Goal: Transaction & Acquisition: Purchase product/service

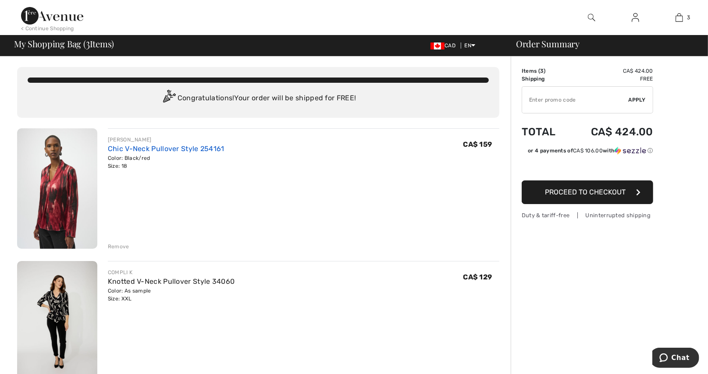
click at [130, 148] on link "Chic V-Neck Pullover Style 254161" at bounding box center [166, 149] width 117 height 8
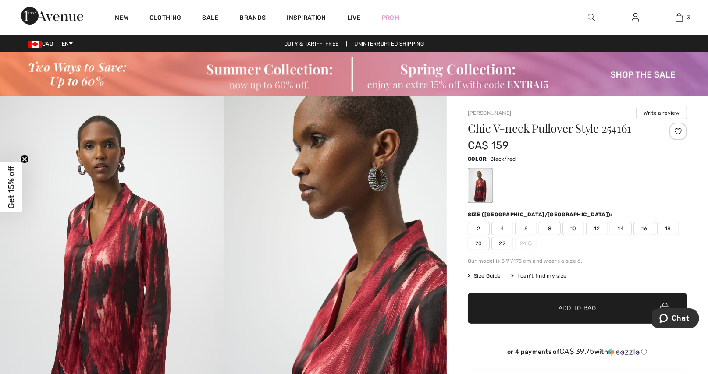
click at [483, 242] on span "20" at bounding box center [479, 243] width 22 height 13
click at [666, 228] on span "18" at bounding box center [668, 228] width 22 height 13
click at [628, 262] on div "Our model is 5'9"/175 cm and wears a size 6." at bounding box center [577, 261] width 219 height 8
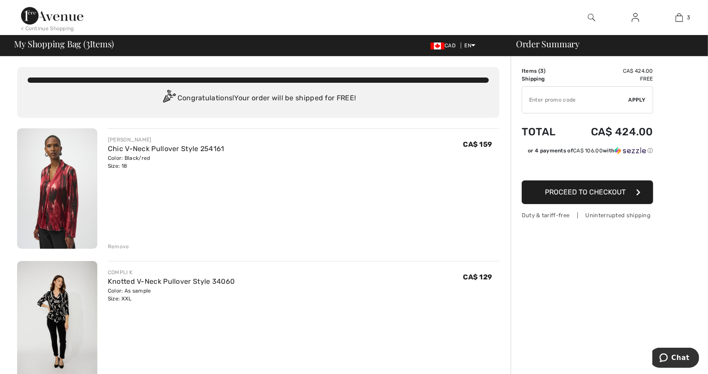
click at [587, 192] on span "Proceed to Checkout" at bounding box center [585, 192] width 81 height 8
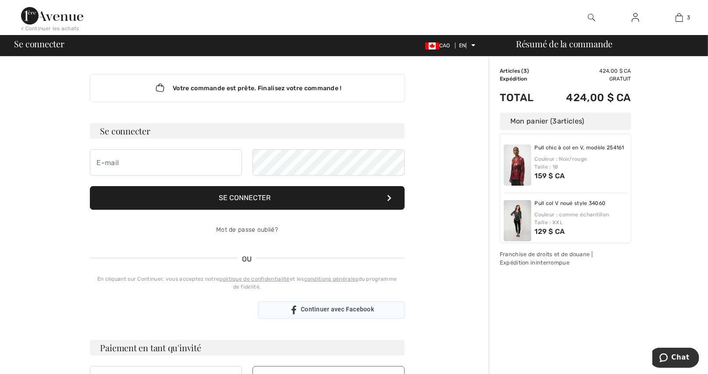
click at [304, 302] on div "Continuer avec Facebook" at bounding box center [331, 311] width 146 height 18
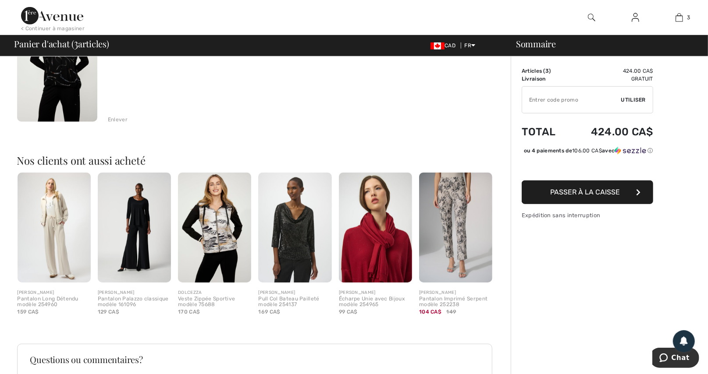
scroll to position [395, 0]
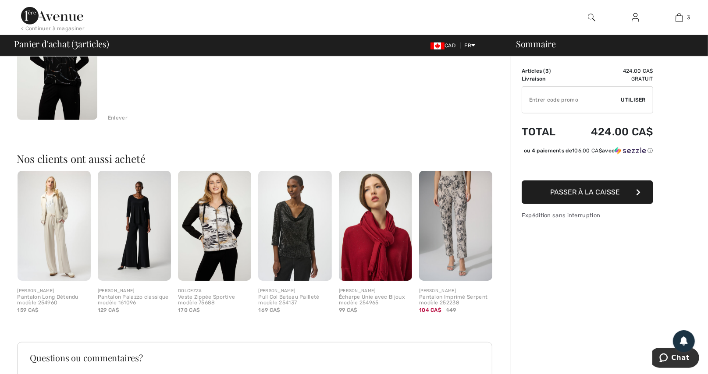
click at [220, 221] on img at bounding box center [214, 226] width 73 height 110
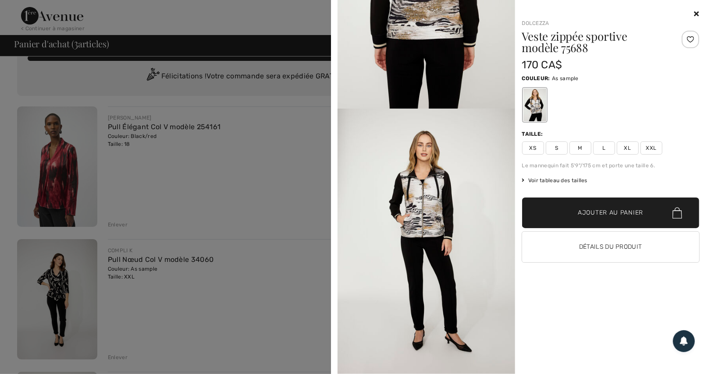
scroll to position [0, 0]
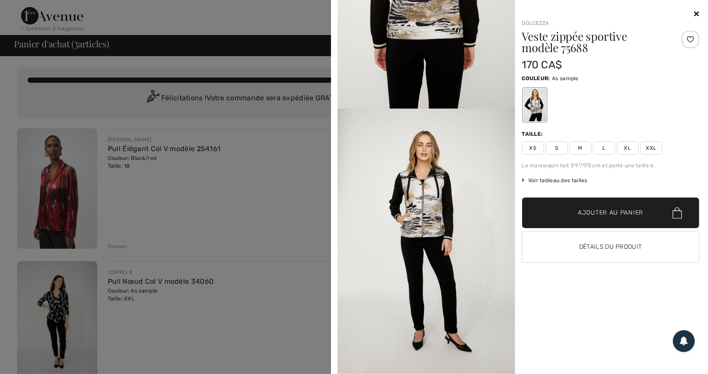
click at [698, 13] on icon at bounding box center [697, 13] width 5 height 7
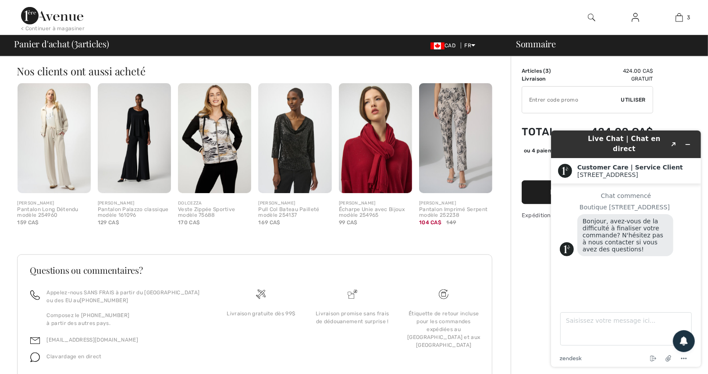
click at [301, 156] on img at bounding box center [294, 138] width 73 height 110
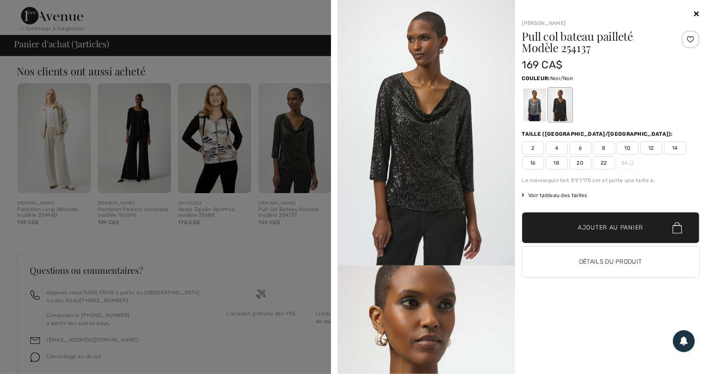
click at [700, 14] on div "Your browser does not support the video tag. Joseph Ribkoff Pull col bateau pai…" at bounding box center [520, 187] width 370 height 374
click at [698, 14] on icon at bounding box center [697, 13] width 5 height 7
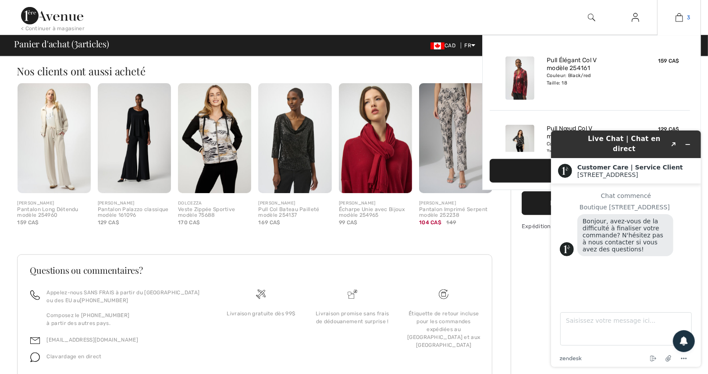
click at [681, 18] on img at bounding box center [679, 17] width 7 height 11
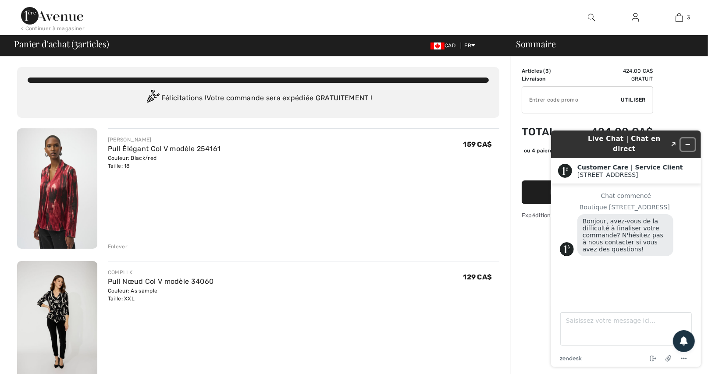
click at [691, 138] on button "Réduire le widget" at bounding box center [688, 144] width 14 height 12
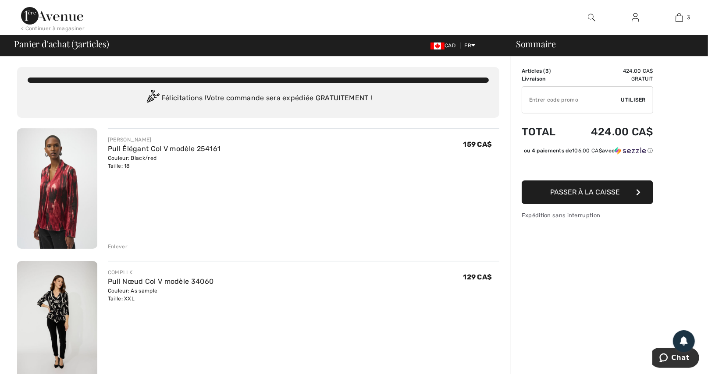
click at [635, 18] on img at bounding box center [635, 17] width 7 height 11
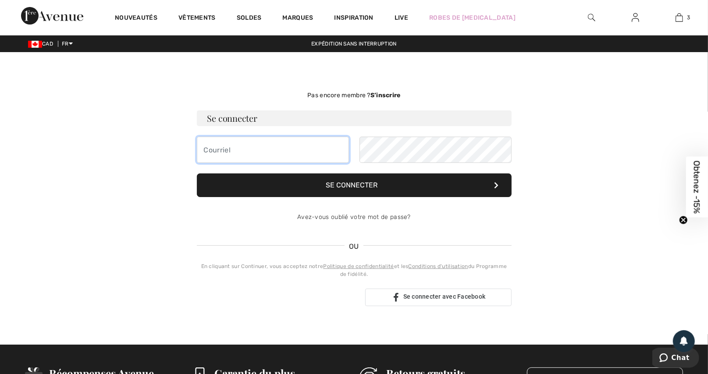
click at [235, 148] on input "email" at bounding box center [273, 150] width 152 height 26
type input "[PERSON_NAME][EMAIL_ADDRESS][DOMAIN_NAME]"
click at [369, 185] on button "Se connecter" at bounding box center [354, 186] width 315 height 24
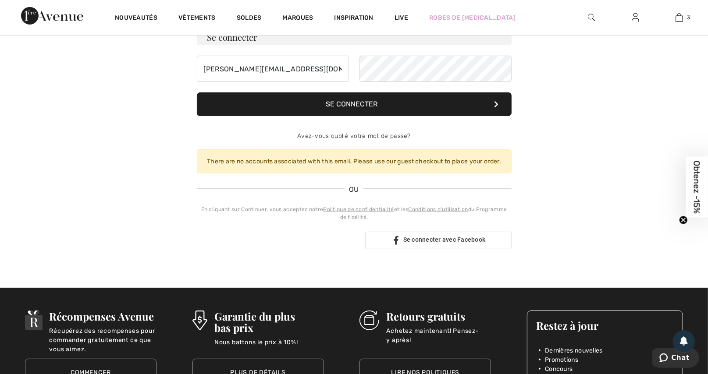
scroll to position [88, 0]
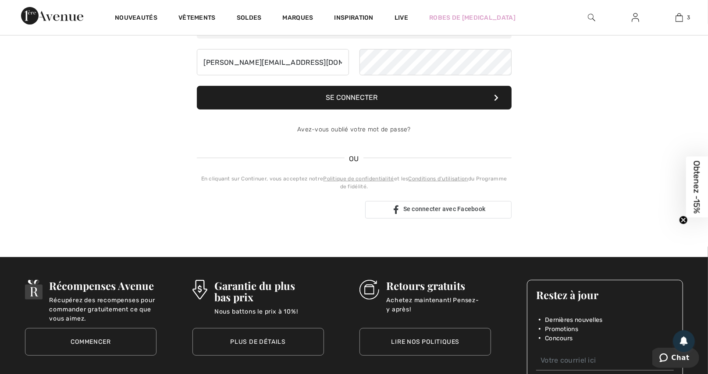
click at [357, 98] on button "Se connecter" at bounding box center [354, 98] width 315 height 24
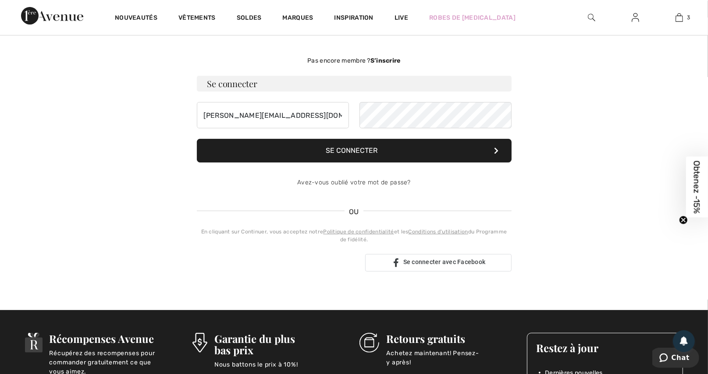
scroll to position [0, 0]
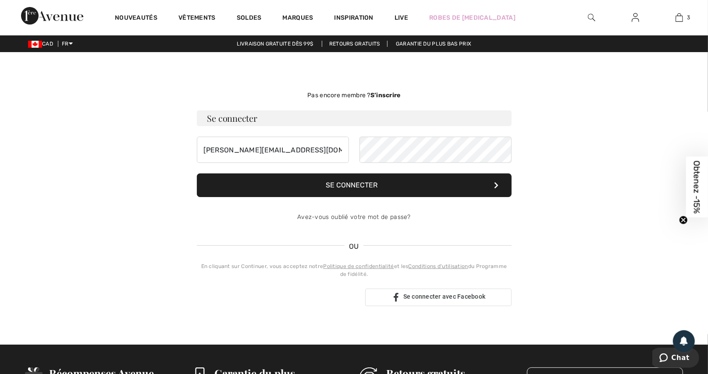
click at [382, 93] on strong "S’inscrire" at bounding box center [386, 95] width 30 height 7
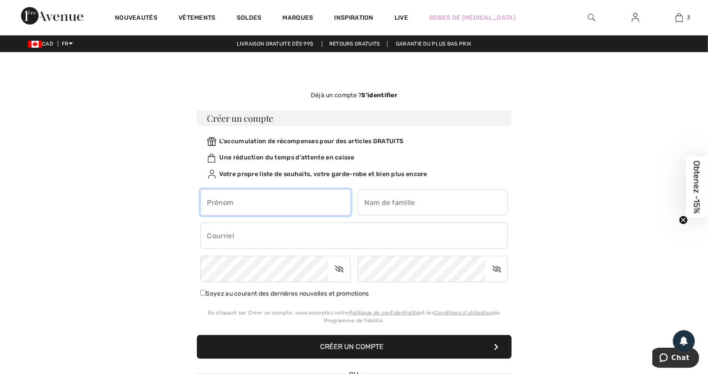
click at [247, 196] on input "text" at bounding box center [275, 202] width 150 height 26
type input "[PERSON_NAME]"
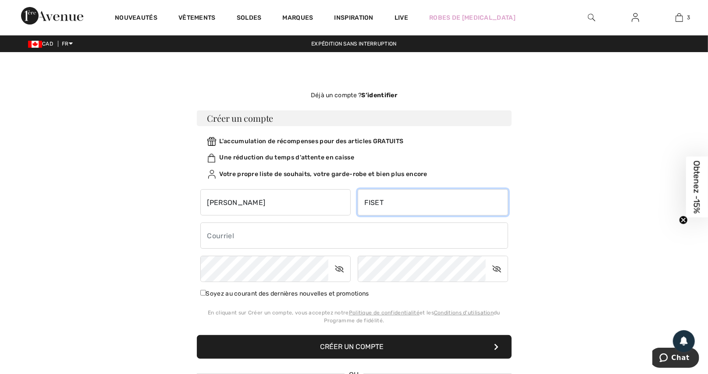
type input "FISET"
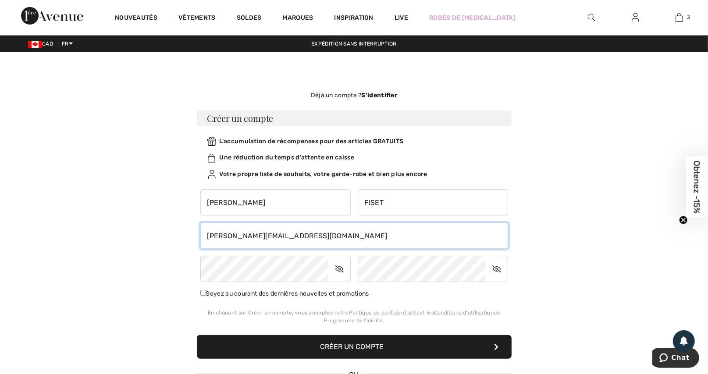
type input "chantalart@sympatico.ca"
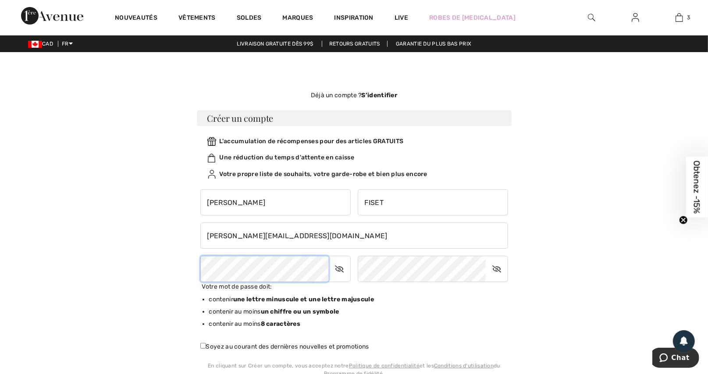
click at [199, 281] on div "CHANTAL FISET chantalart@sympatico.ca contenir ✓" at bounding box center [354, 266] width 315 height 169
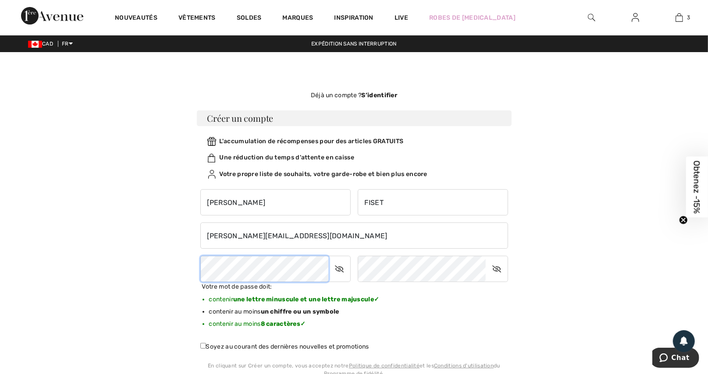
click at [176, 268] on div "Pas encore membre ? S’inscrire Se connecter chantalart@sympatico.ca Se connecte…" at bounding box center [354, 296] width 603 height 447
click at [500, 270] on icon at bounding box center [497, 269] width 22 height 20
click at [336, 270] on icon at bounding box center [339, 269] width 22 height 20
click at [184, 269] on div "Pas encore membre ? S’inscrire Se connecter chantalart@sympatico.ca Se connecte…" at bounding box center [354, 296] width 603 height 447
click at [184, 270] on div "Pas encore membre ? S’inscrire Se connecter chantalart@sympatico.ca Se connecte…" at bounding box center [354, 296] width 603 height 447
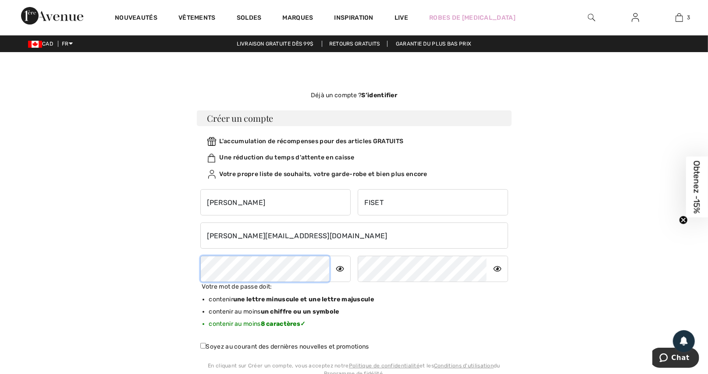
click at [192, 266] on div "Déjà un compte ? S’identifier Créer un compte L'accumulation de récompenses pou…" at bounding box center [354, 296] width 329 height 447
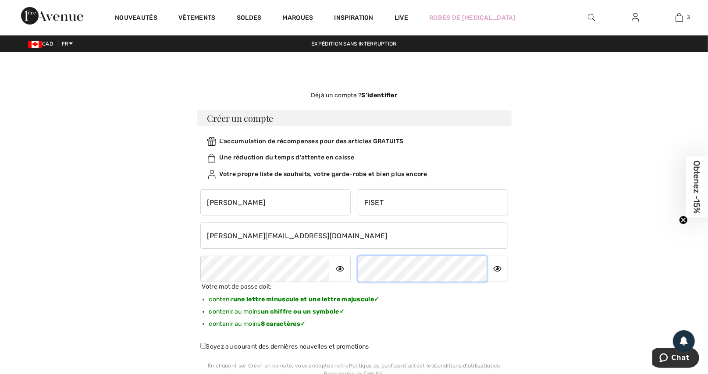
click at [346, 268] on div "CHANTAL FISET chantalart@sympatico.ca contenir ✓" at bounding box center [354, 266] width 315 height 169
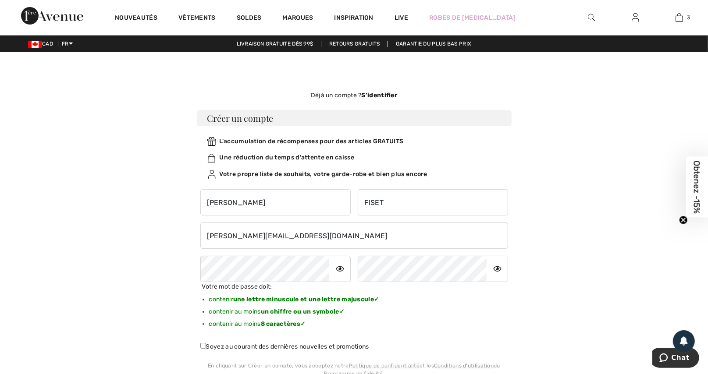
click at [435, 303] on div "Votre mot de passe doit: contenir une lettre minuscule et une lettre majuscule …" at bounding box center [354, 308] width 315 height 53
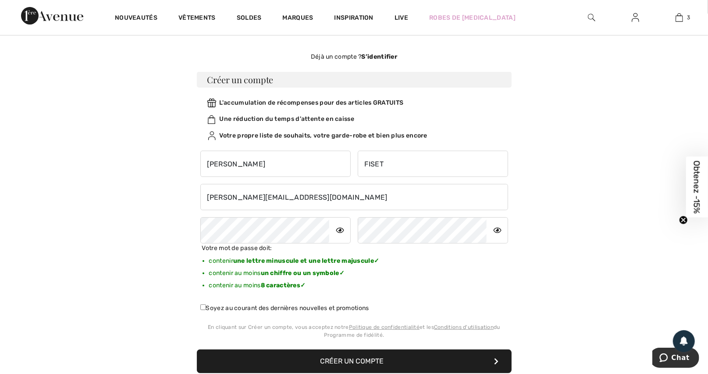
scroll to position [88, 0]
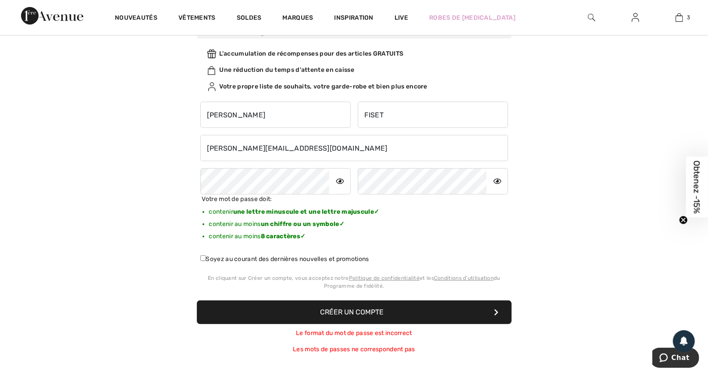
click at [202, 256] on input "Soyez au courant des dernières nouvelles et promotions" at bounding box center [203, 259] width 6 height 6
checkbox input "true"
click at [356, 312] on button "Créer un compte" at bounding box center [354, 313] width 315 height 24
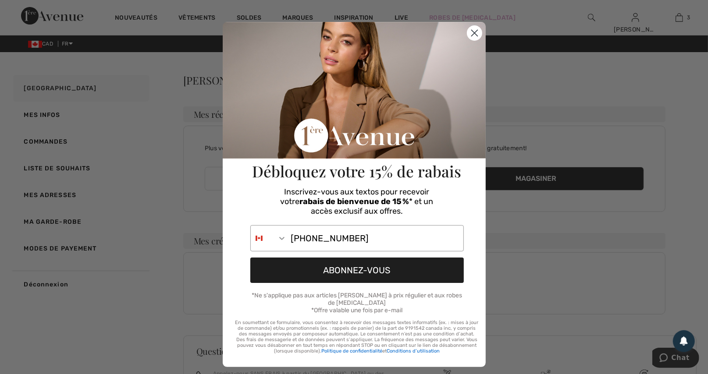
type input "450-435-3012"
click at [333, 265] on button "ABONNEZ-VOUS" at bounding box center [357, 270] width 214 height 25
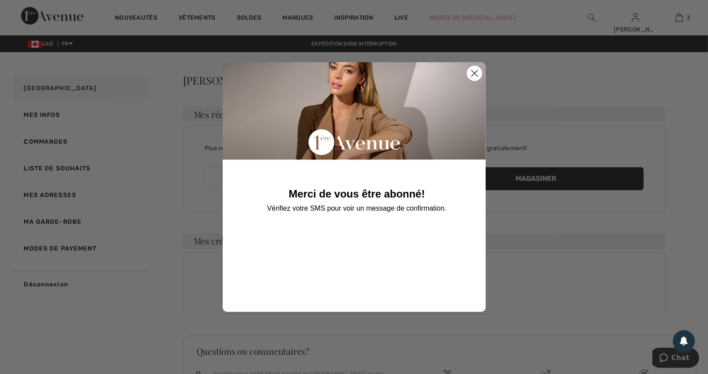
click at [474, 71] on circle "Close dialog" at bounding box center [474, 73] width 14 height 14
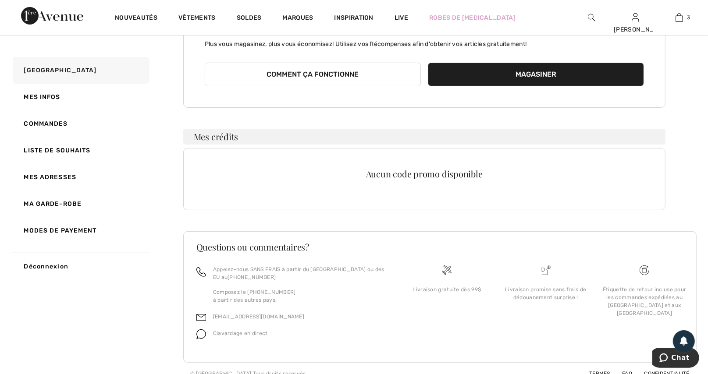
scroll to position [113, 0]
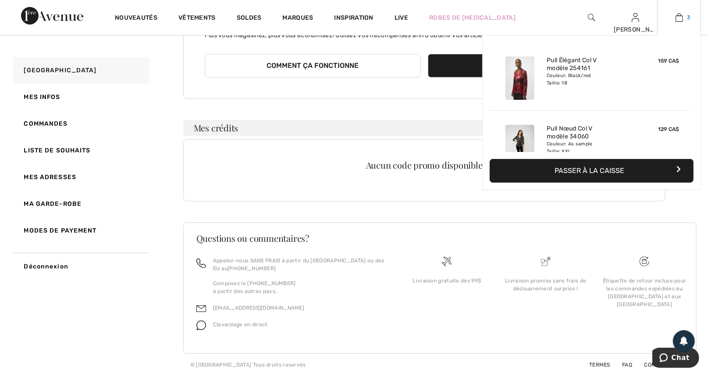
click at [684, 16] on link "3" at bounding box center [679, 17] width 43 height 11
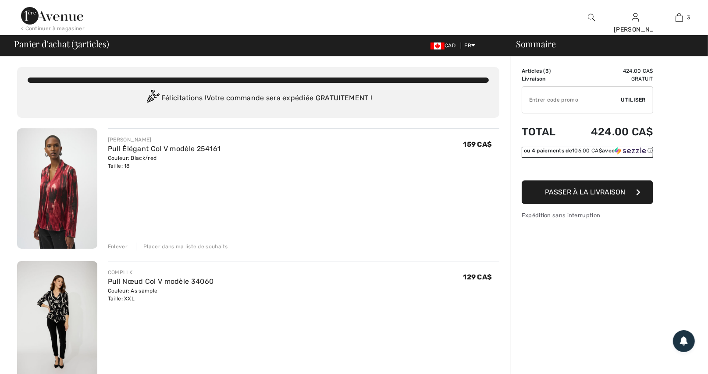
click at [604, 155] on div "ou 4 paiements de 106.00 CA$ avec ⓘ" at bounding box center [588, 151] width 129 height 8
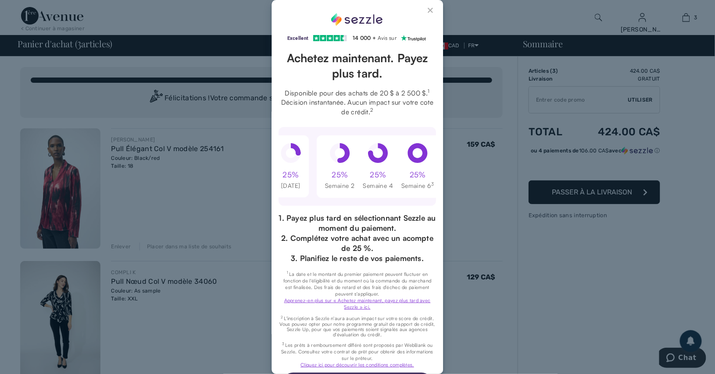
click at [426, 7] on button "Close Sezzle Modal" at bounding box center [431, 12] width 11 height 11
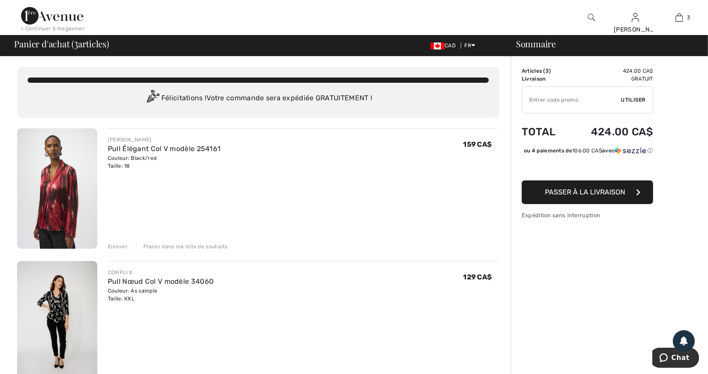
click at [561, 196] on span "Passer à la livraison" at bounding box center [585, 192] width 80 height 8
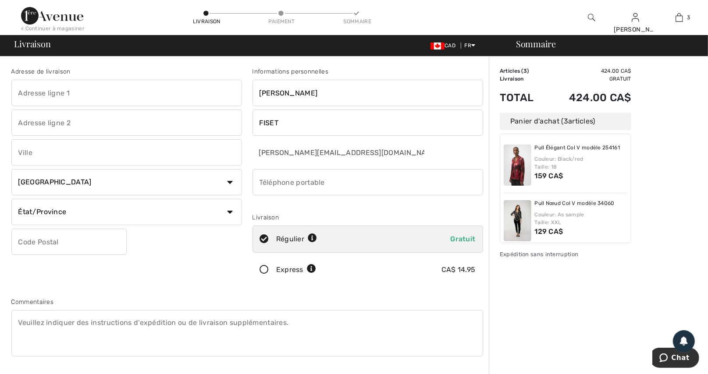
click at [54, 93] on input "text" at bounding box center [126, 93] width 231 height 26
type input "773 rue Thibault"
type input "Sainte-[PERSON_NAME]"
click at [34, 207] on select "État/Province Alberta Colombie-Britannique Ile-du-Prince-Edward Manitoba Nouvea…" at bounding box center [126, 212] width 231 height 26
select select "QC"
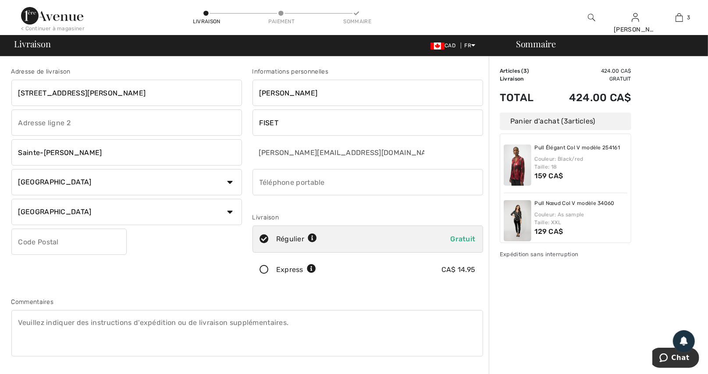
click at [11, 199] on select "État/Province Alberta Colombie-Britannique Ile-du-Prince-Edward Manitoba Nouvea…" at bounding box center [126, 212] width 231 height 26
click at [48, 241] on input "text" at bounding box center [68, 242] width 115 height 26
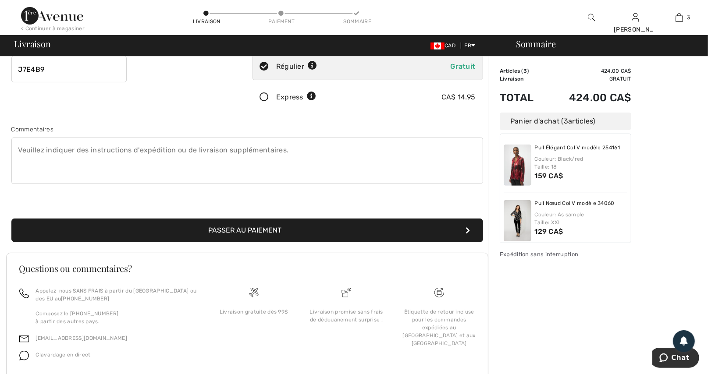
scroll to position [175, 0]
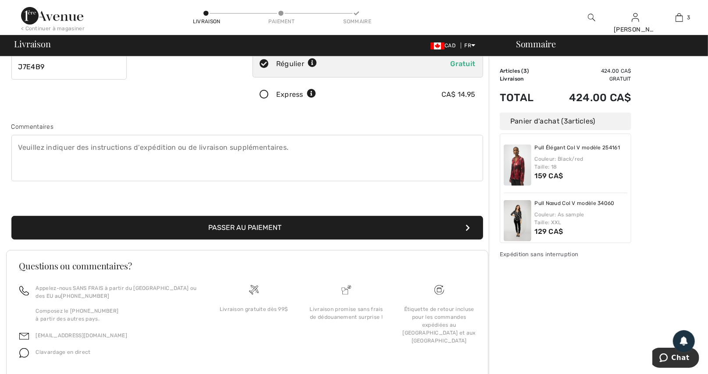
type input "J7E4B9"
click at [263, 230] on button "Passer au paiement" at bounding box center [247, 228] width 472 height 24
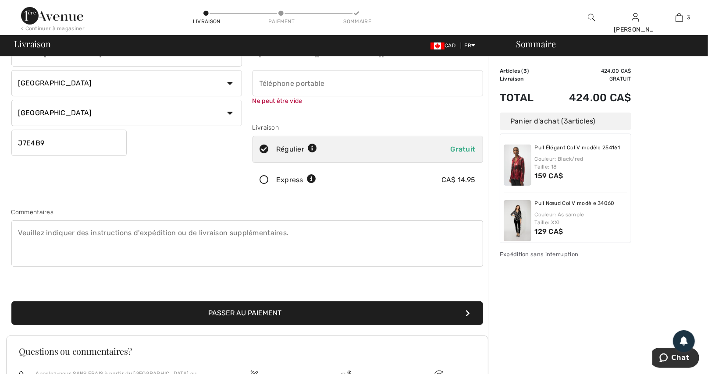
scroll to position [99, 0]
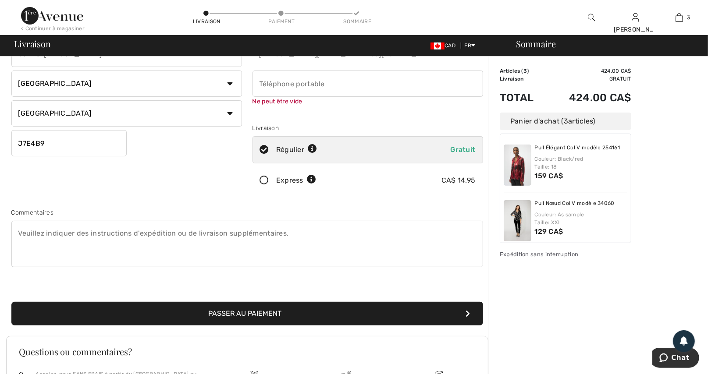
click at [466, 311] on icon "submit" at bounding box center [468, 313] width 4 height 7
click at [279, 307] on button "Passer au paiement" at bounding box center [247, 314] width 472 height 24
click at [278, 309] on button "Passer au paiement" at bounding box center [247, 314] width 472 height 24
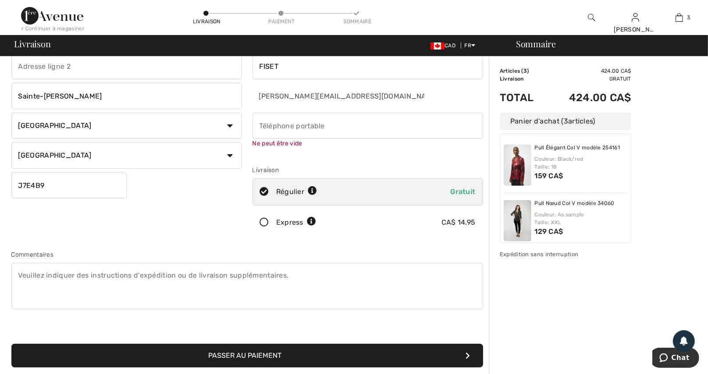
scroll to position [0, 0]
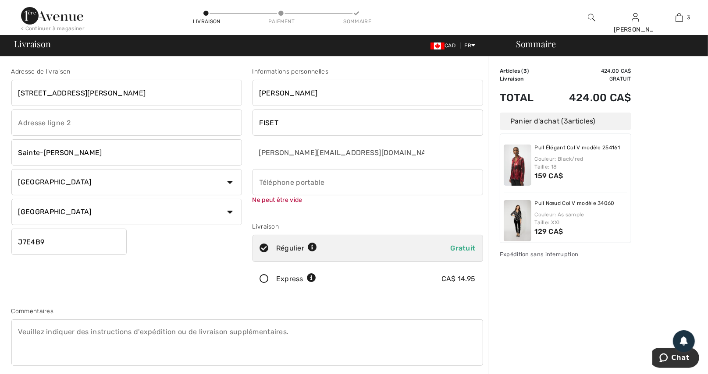
click at [297, 180] on input "phone" at bounding box center [368, 182] width 231 height 26
type input "5146045860"
click at [358, 211] on div "Informations personnelles CHANTAL FISET chantalart@sympatico.ca Ne peut être vi…" at bounding box center [367, 181] width 241 height 229
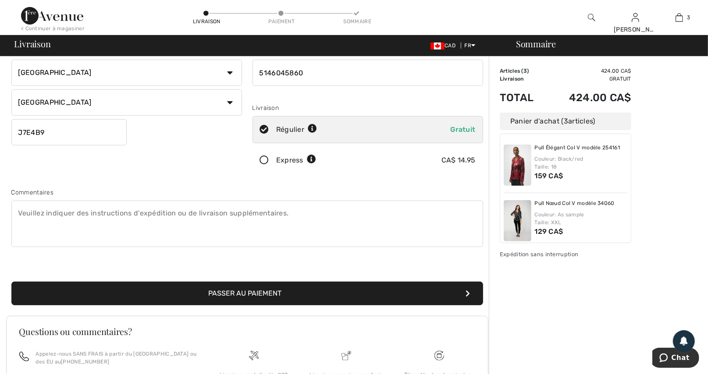
scroll to position [132, 0]
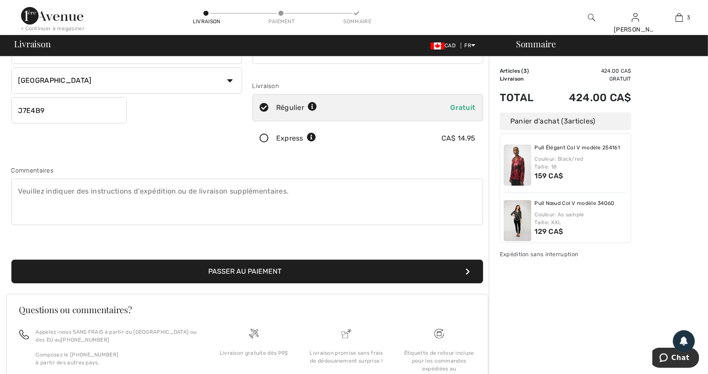
click at [239, 272] on button "Passer au paiement" at bounding box center [247, 272] width 472 height 24
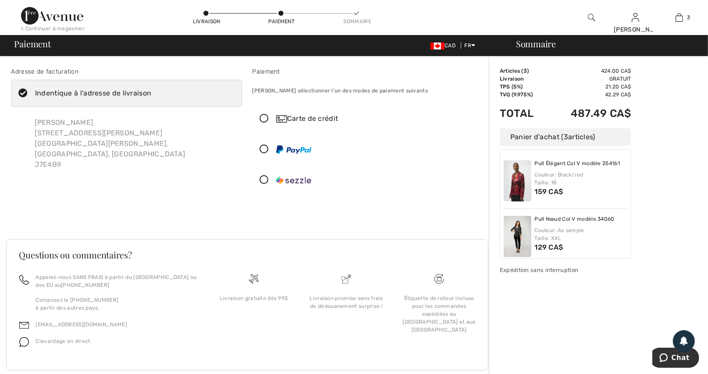
click at [312, 120] on div "Carte de crédit" at bounding box center [376, 119] width 201 height 11
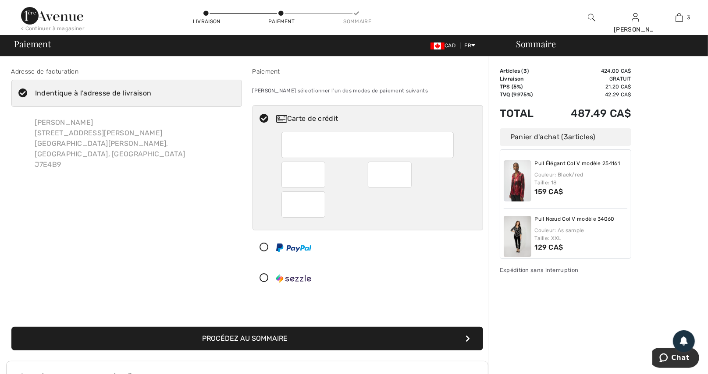
click at [381, 264] on div "Carte de crédit" at bounding box center [368, 198] width 231 height 187
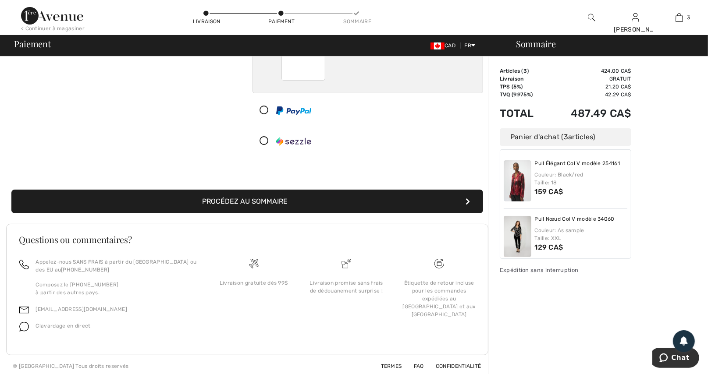
scroll to position [139, 0]
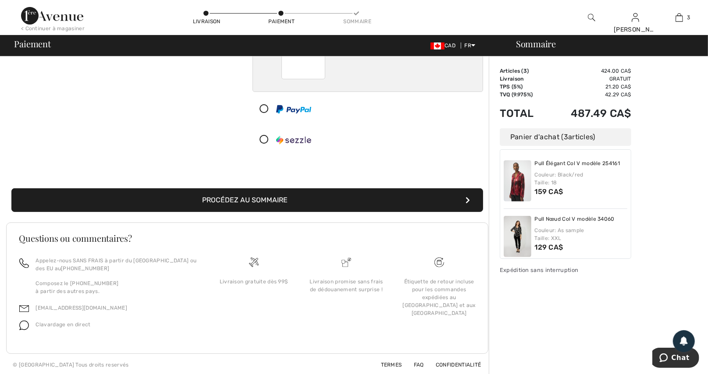
click at [295, 200] on button "Procédez au sommaire" at bounding box center [247, 201] width 472 height 24
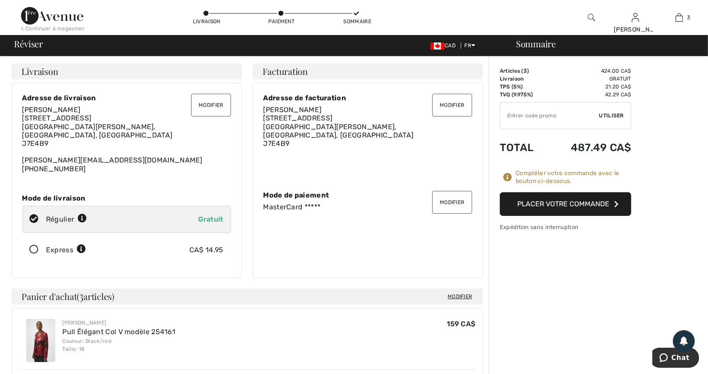
click at [547, 121] on input "TEXT" at bounding box center [549, 116] width 99 height 26
type input "NEW10"
click at [610, 112] on span "Utiliser" at bounding box center [611, 116] width 25 height 8
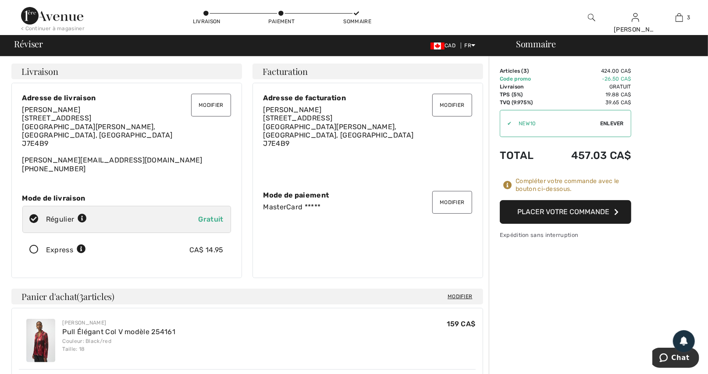
click at [580, 211] on button "Placer votre commande" at bounding box center [566, 212] width 132 height 24
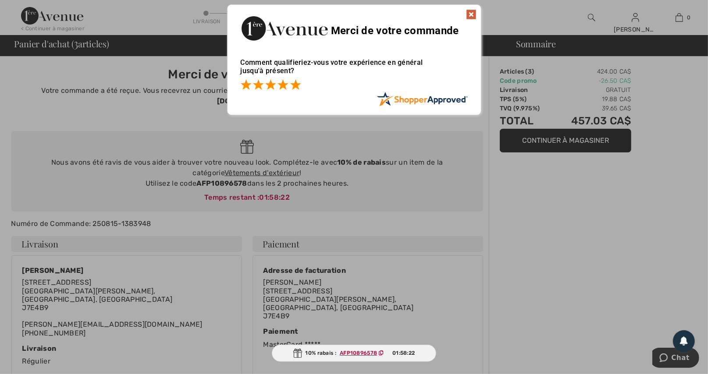
click at [296, 86] on span at bounding box center [295, 84] width 11 height 11
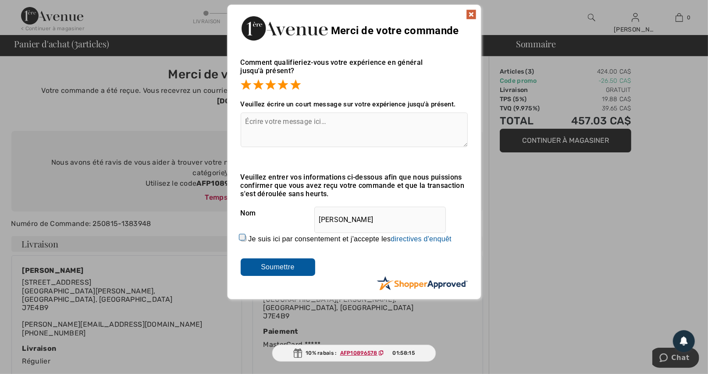
click at [242, 237] on input "Je suis ici par consentement et j'accepte les En soumettant une évaluation, vou…" at bounding box center [244, 239] width 6 height 6
checkbox input "true"
click at [285, 268] on input "Soumettre" at bounding box center [278, 268] width 75 height 18
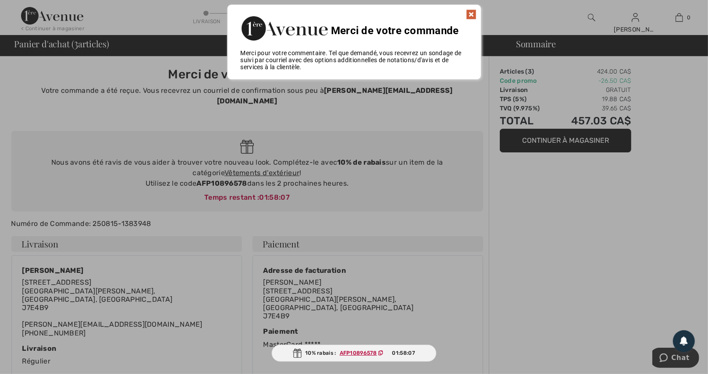
click at [468, 17] on img at bounding box center [471, 14] width 11 height 11
